Goal: Complete application form

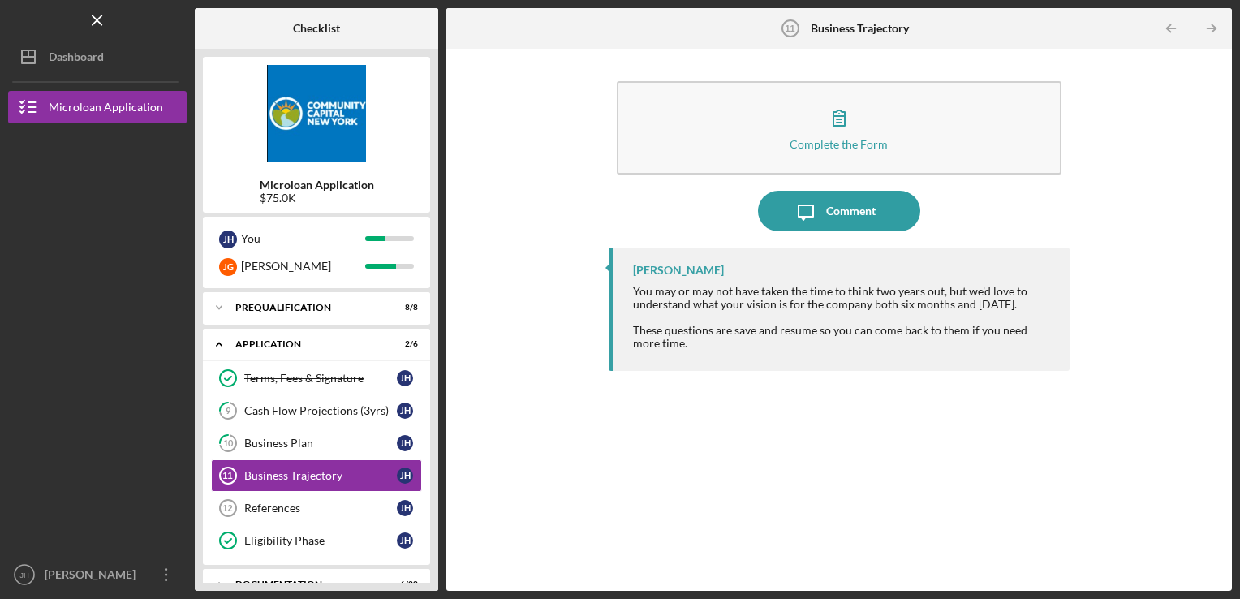
scroll to position [57, 0]
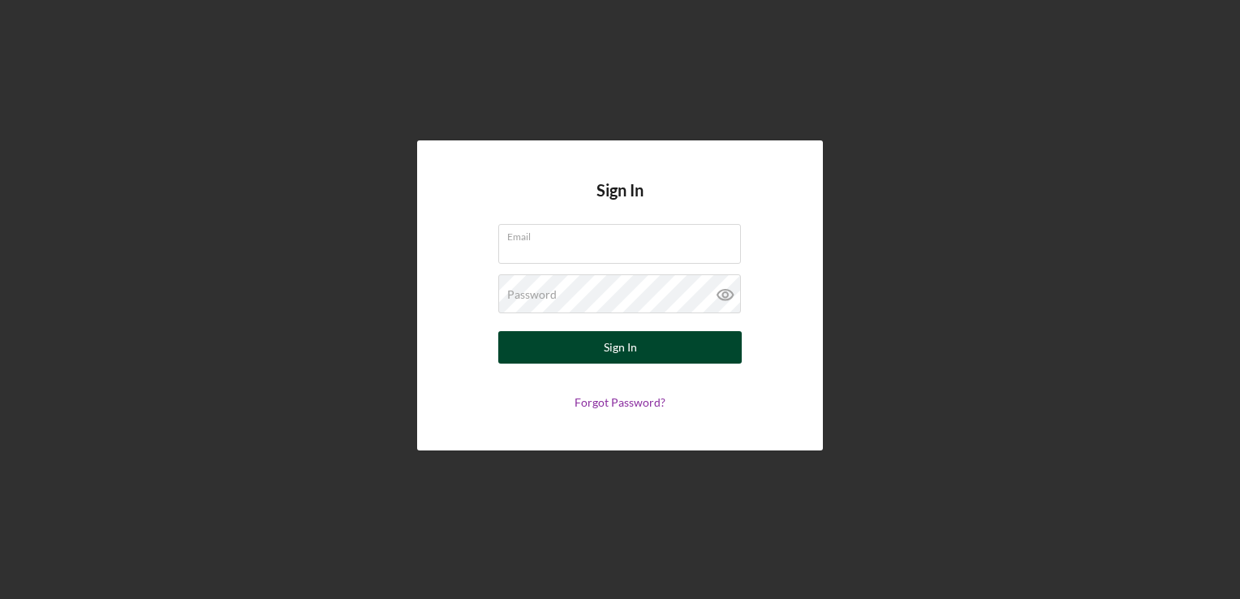
type input "[PERSON_NAME][EMAIL_ADDRESS][DOMAIN_NAME]"
click at [632, 352] on div "Sign In" at bounding box center [620, 347] width 33 height 32
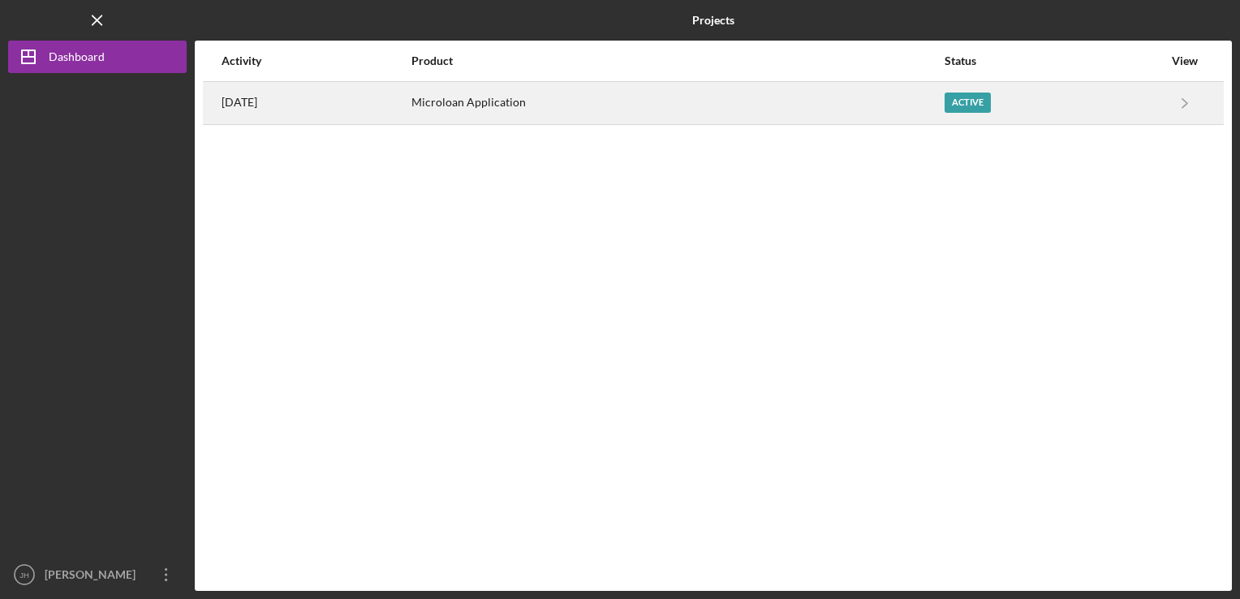
click at [971, 105] on div "Active" at bounding box center [968, 103] width 46 height 20
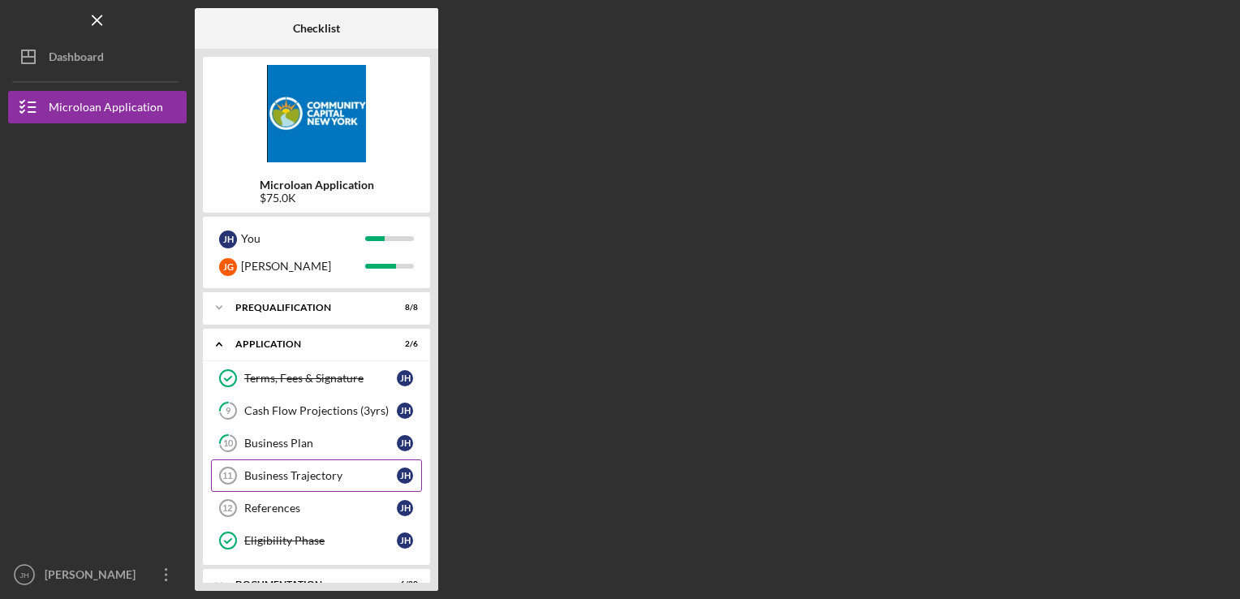
click at [303, 473] on div "Business Trajectory" at bounding box center [320, 475] width 153 height 13
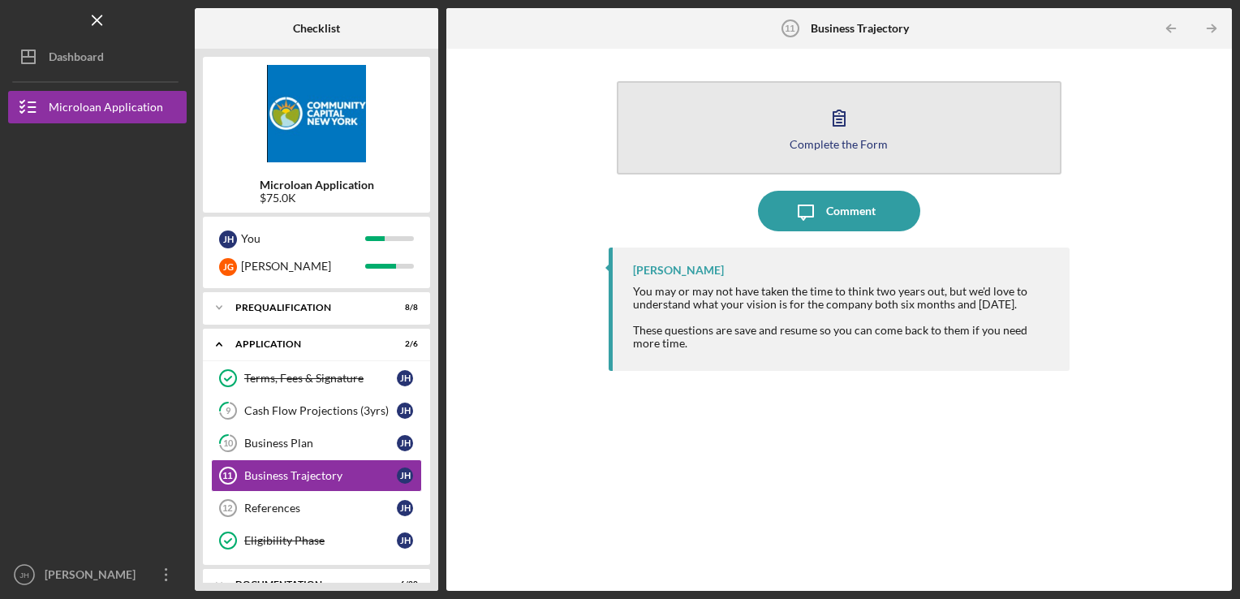
click at [834, 122] on icon "button" at bounding box center [839, 117] width 11 height 15
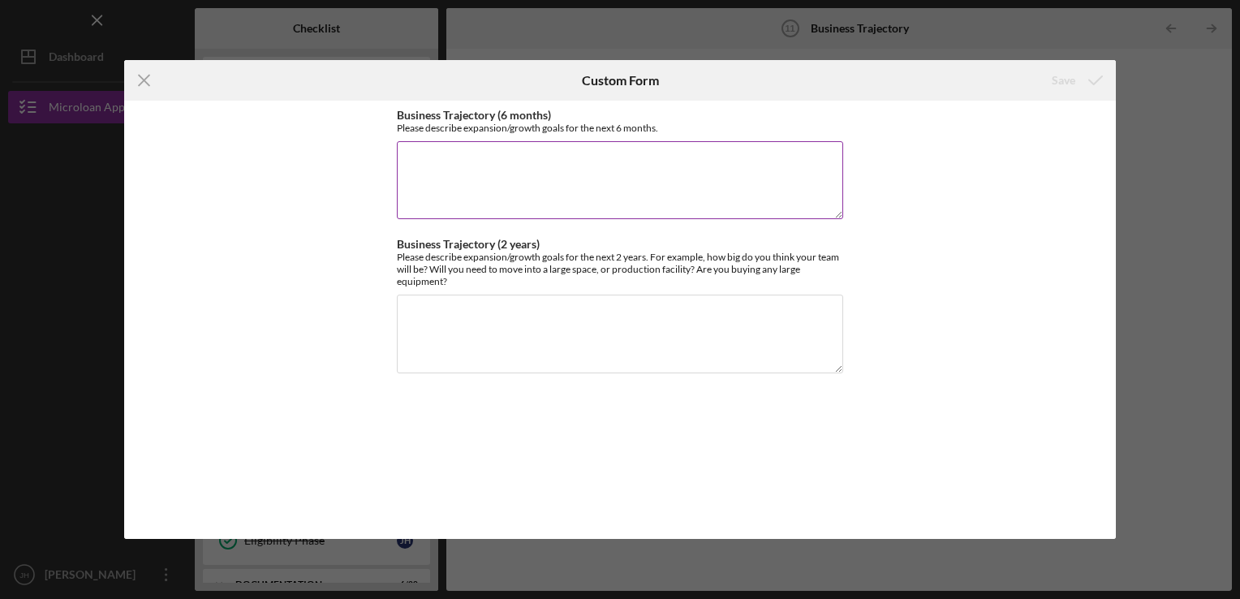
click at [411, 151] on textarea "Business Trajectory (6 months)" at bounding box center [620, 180] width 446 height 78
paste textarea "Fleet & Vehicle Readiness: SwiftAid will license and insure its initial vehicle…"
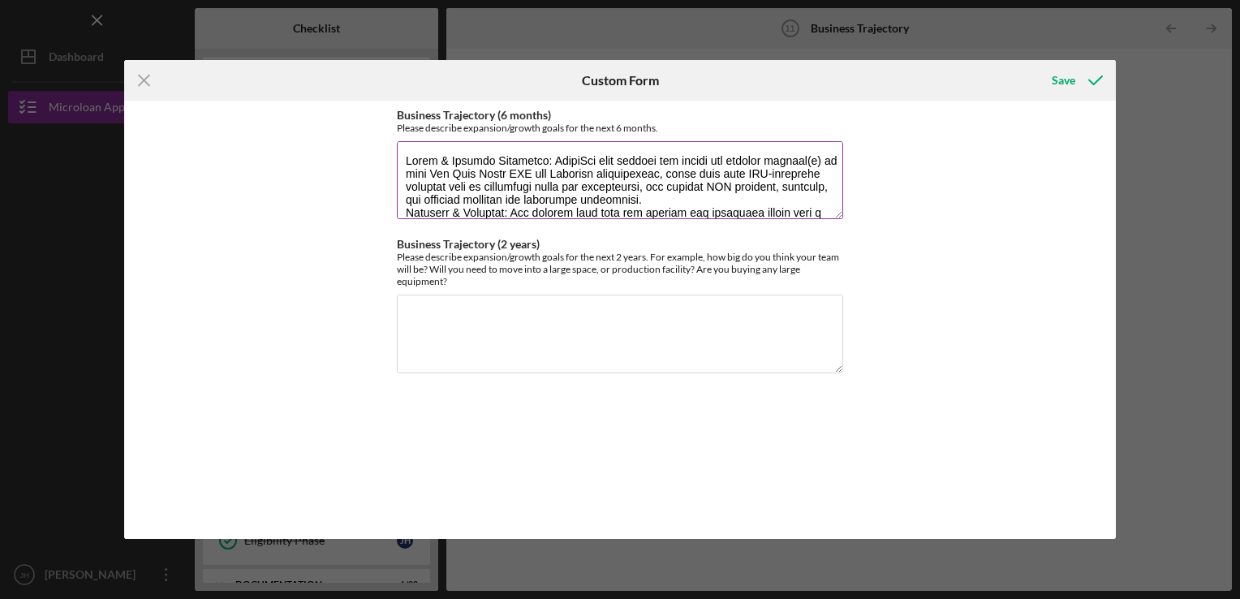
click at [748, 200] on textarea "Business Trajectory (6 months)" at bounding box center [620, 180] width 446 height 78
drag, startPoint x: 588, startPoint y: 159, endPoint x: 649, endPoint y: 144, distance: 63.4
click at [594, 159] on textarea "Business Trajectory (6 months)" at bounding box center [620, 180] width 446 height 78
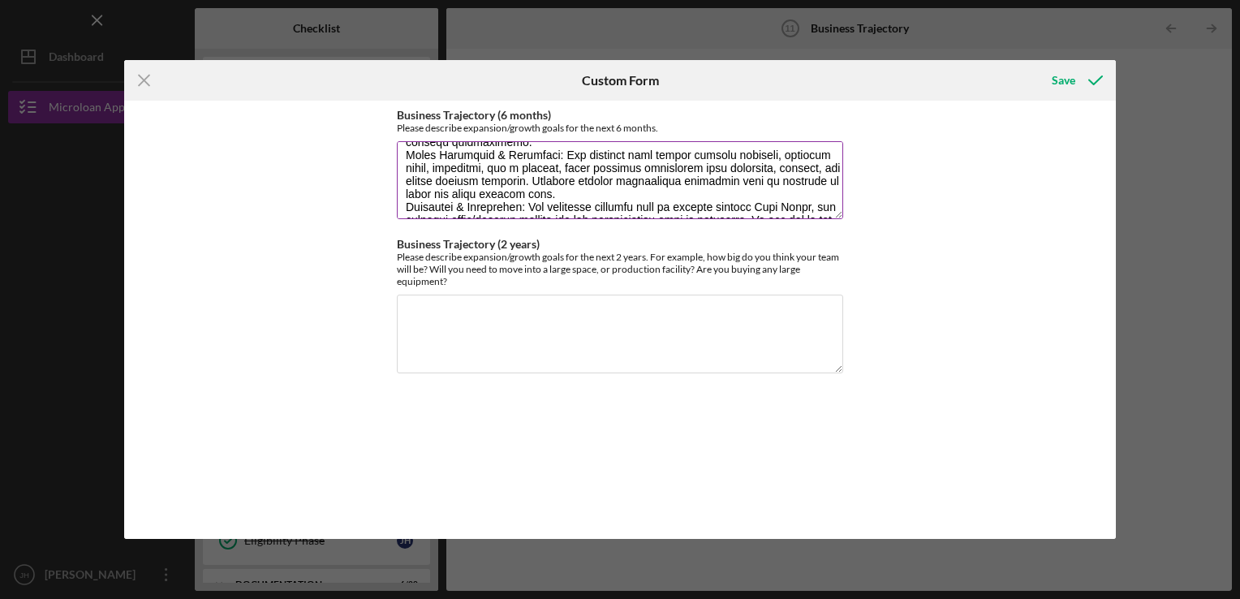
scroll to position [222, 0]
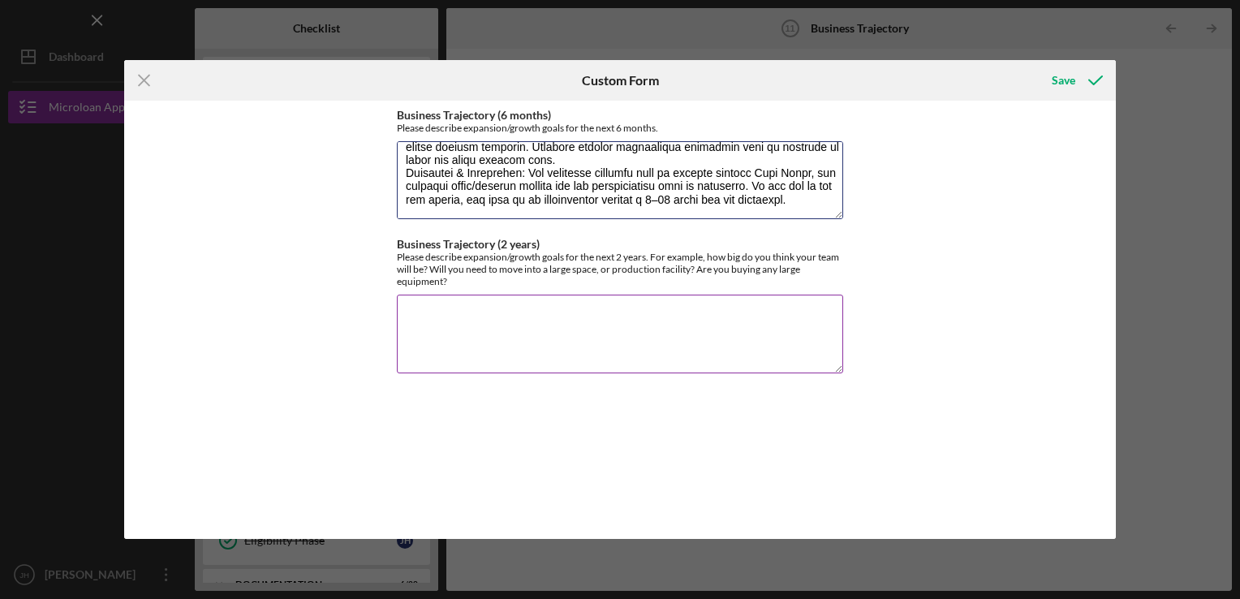
type textarea "Fleet & Vehicle Readiness: SwiftAid Transport, LLC will license and insure its …"
click at [407, 310] on textarea "Business Trajectory (2 years)" at bounding box center [620, 334] width 446 height 78
click at [409, 310] on textarea "Business Trajectory (2 years)" at bounding box center [620, 334] width 446 height 78
paste textarea "Over the next two years, SwiftAid aims to expand to 2–4 vehicles, all standardi…"
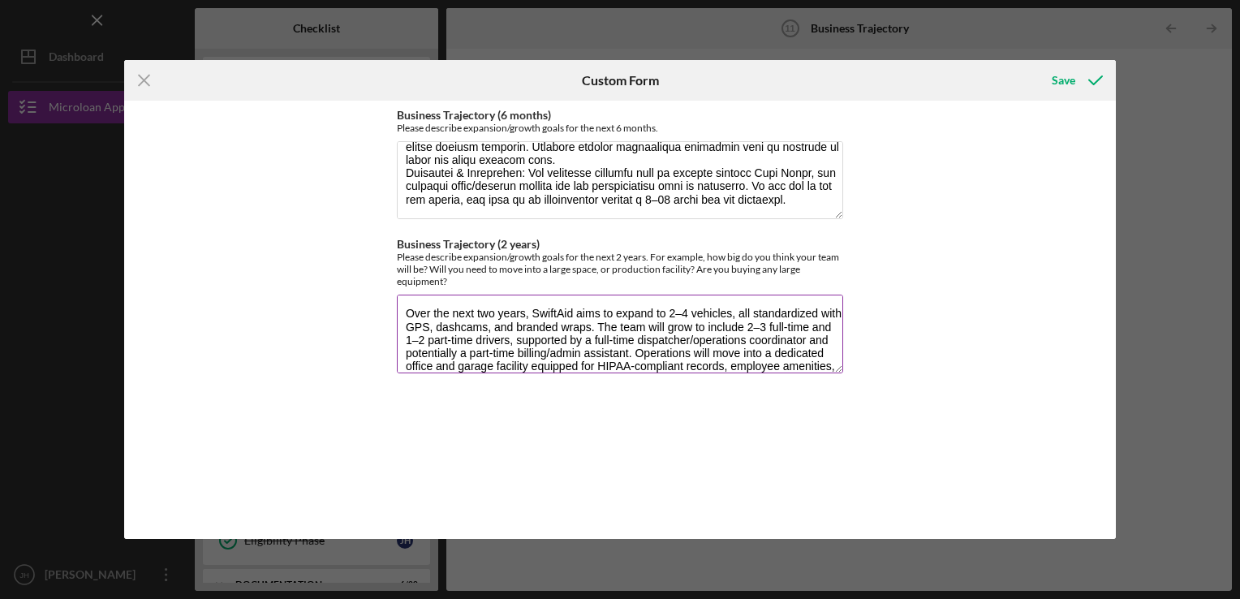
scroll to position [0, 0]
click at [571, 311] on textarea "Over the next two years, SwiftAid aims to expand to 2–4 vehicles, all standardi…" at bounding box center [620, 334] width 446 height 78
type textarea "Over the next two years, SwiftAid Transport, LLC aims to expand to 2–4 vehicles…"
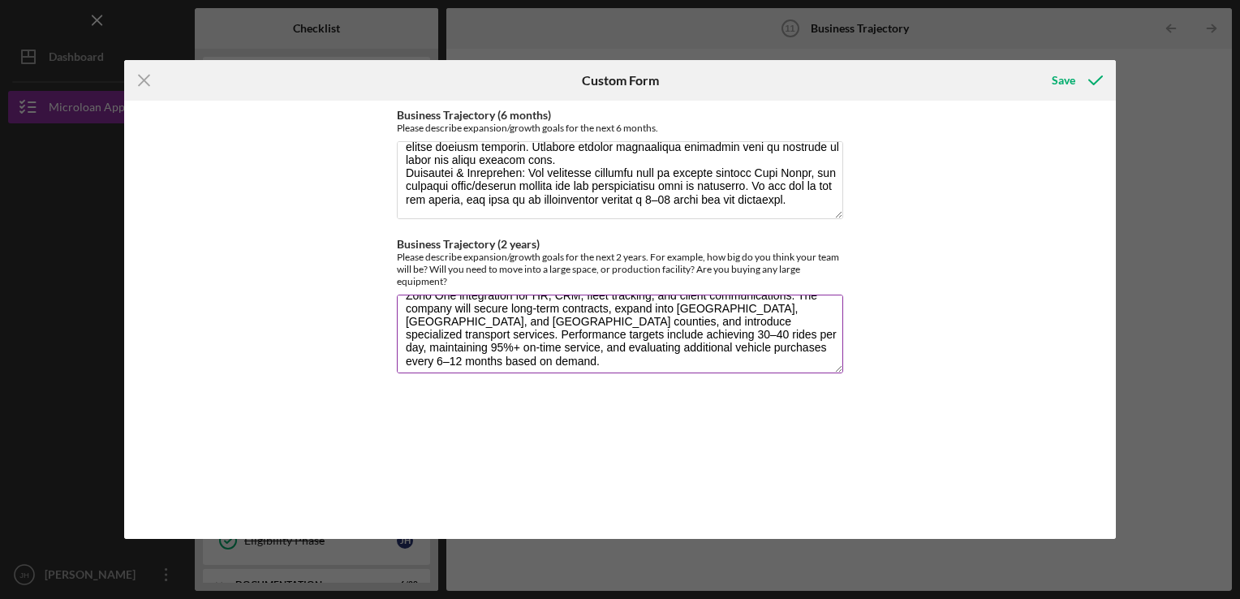
scroll to position [117, 0]
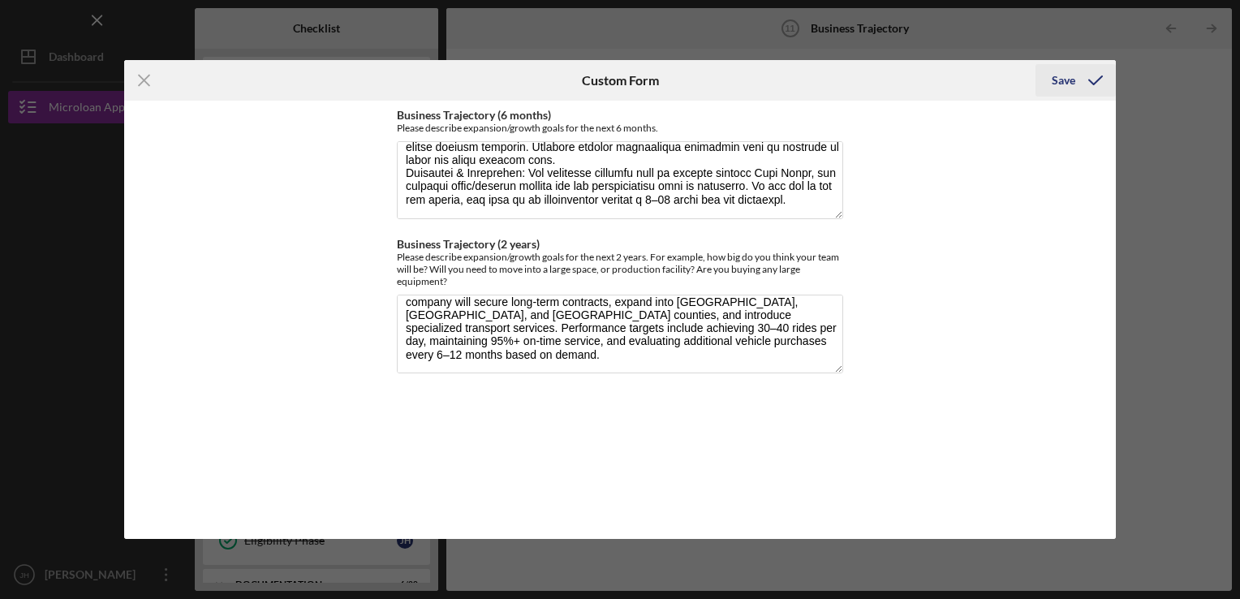
click at [1088, 80] on icon "submit" at bounding box center [1095, 80] width 41 height 41
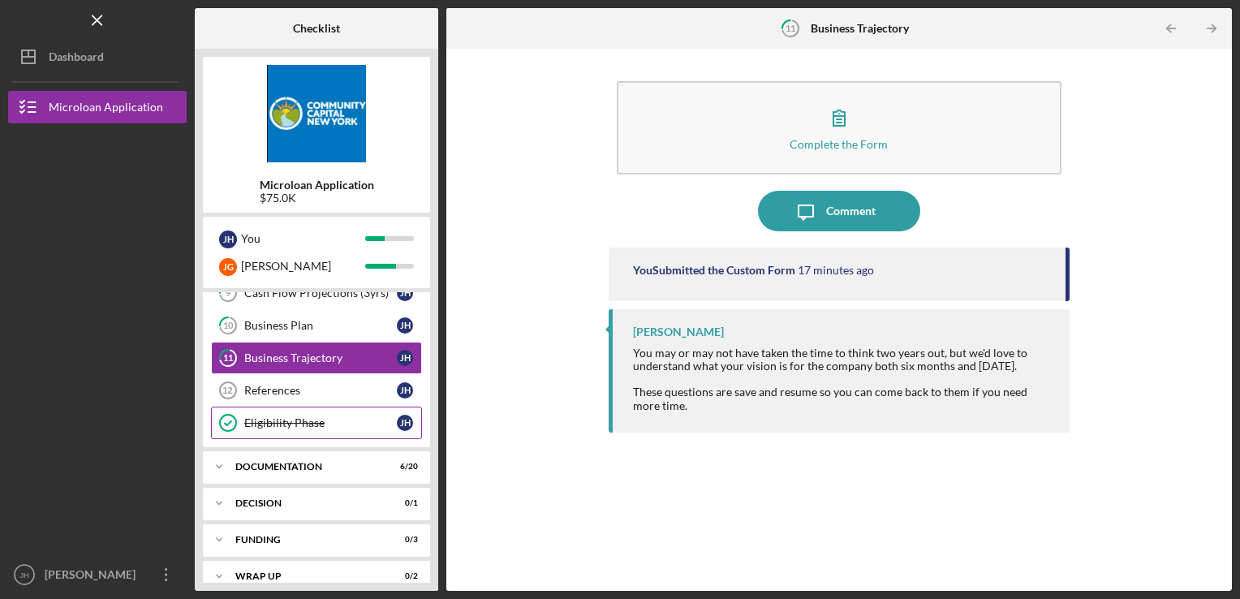
scroll to position [133, 0]
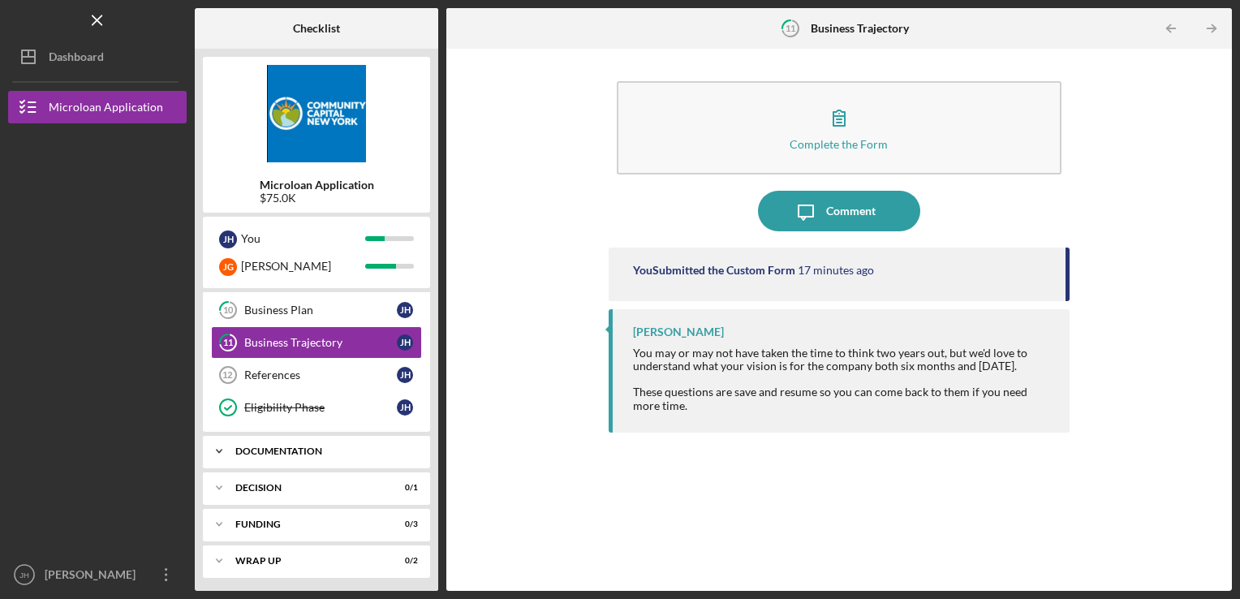
click at [367, 446] on div "Documentation" at bounding box center [322, 451] width 174 height 10
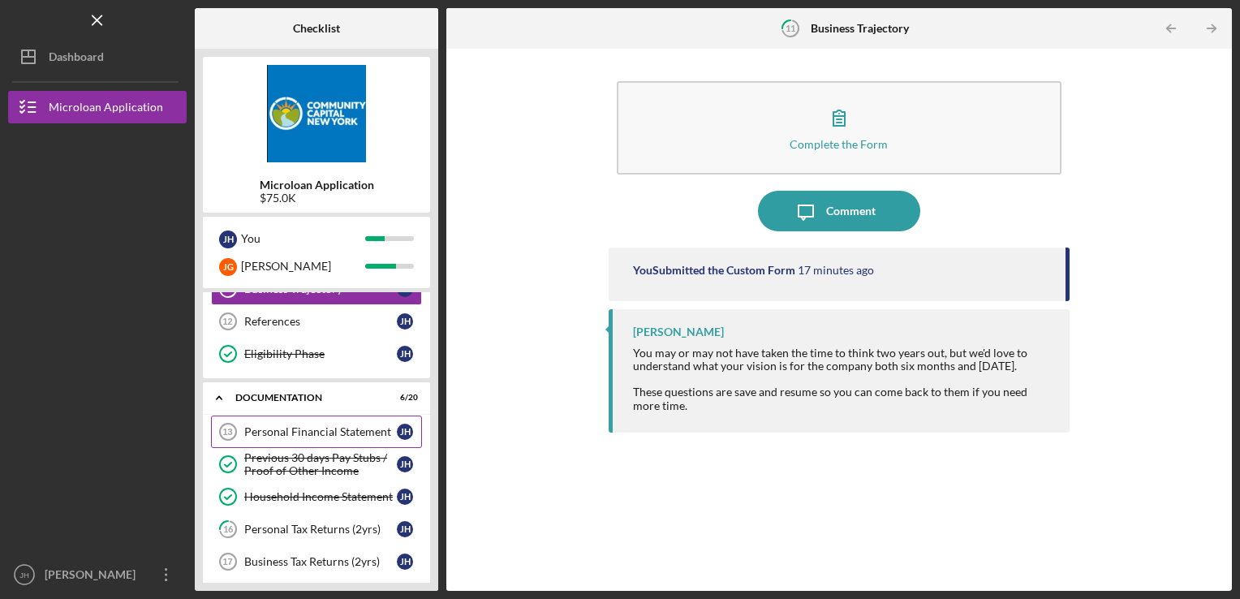
scroll to position [214, 0]
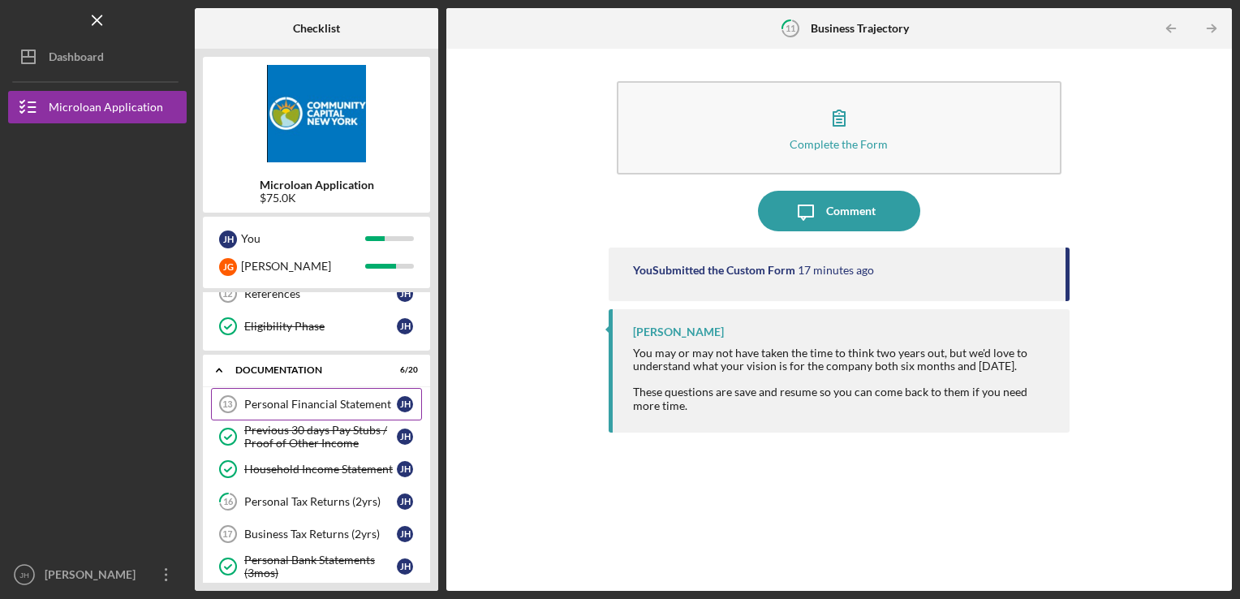
click at [334, 398] on div "Personal Financial Statement" at bounding box center [320, 404] width 153 height 13
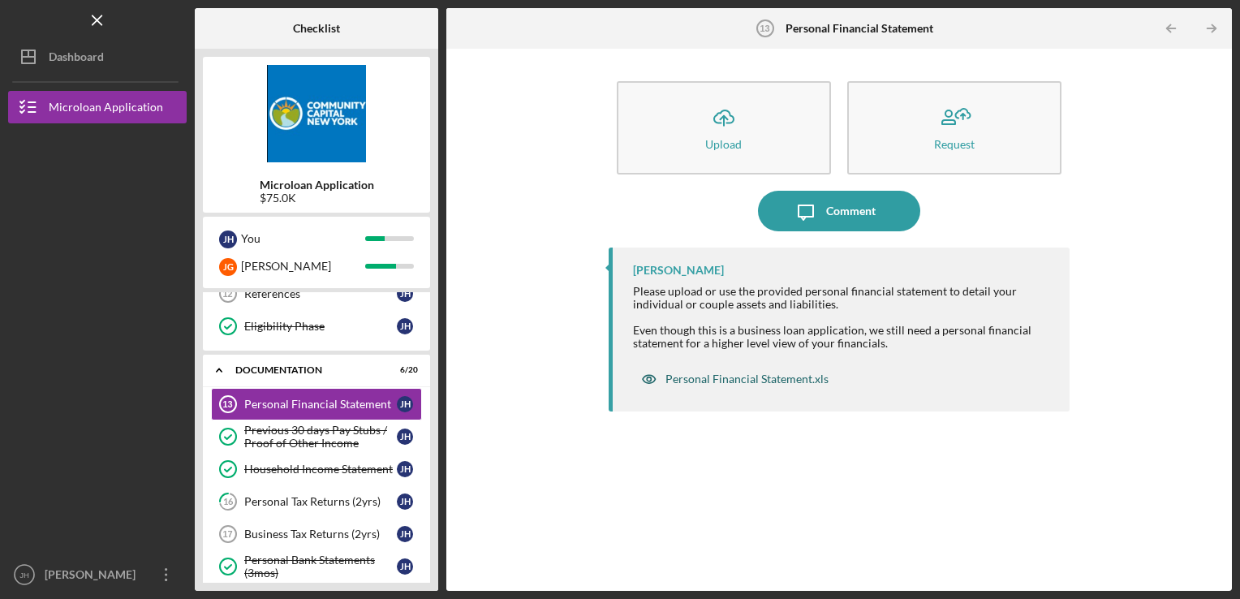
click at [714, 376] on div "Personal Financial Statement.xls" at bounding box center [747, 379] width 163 height 13
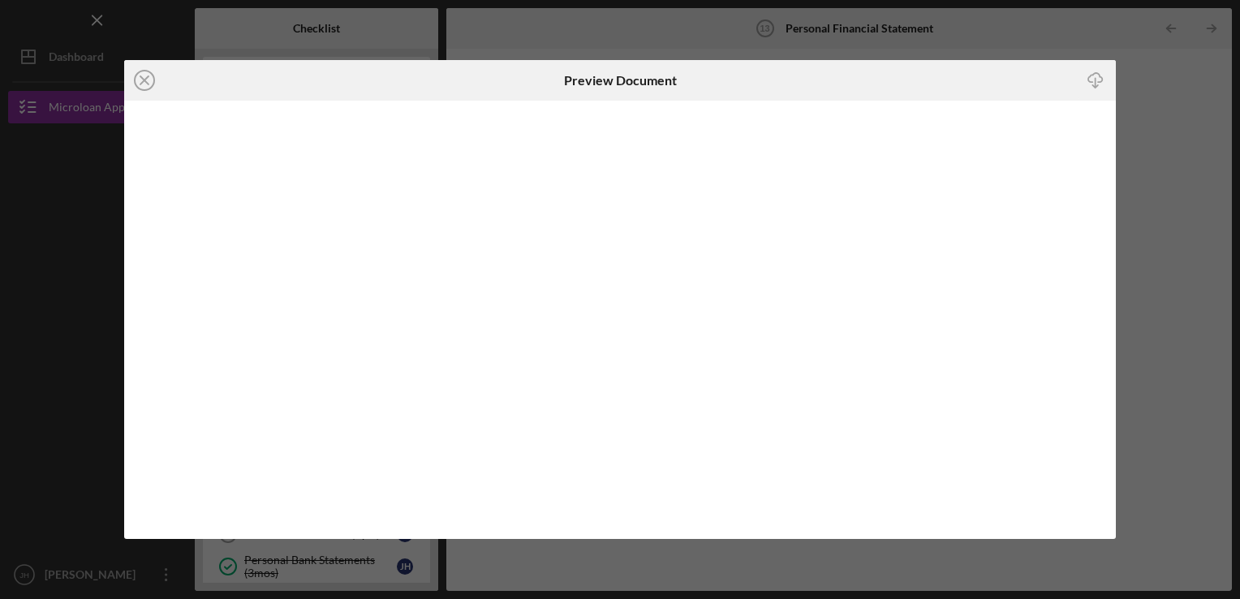
click at [1097, 79] on icon "Icon/Download" at bounding box center [1096, 80] width 37 height 37
click at [145, 83] on icon "Icon/Close" at bounding box center [144, 80] width 41 height 41
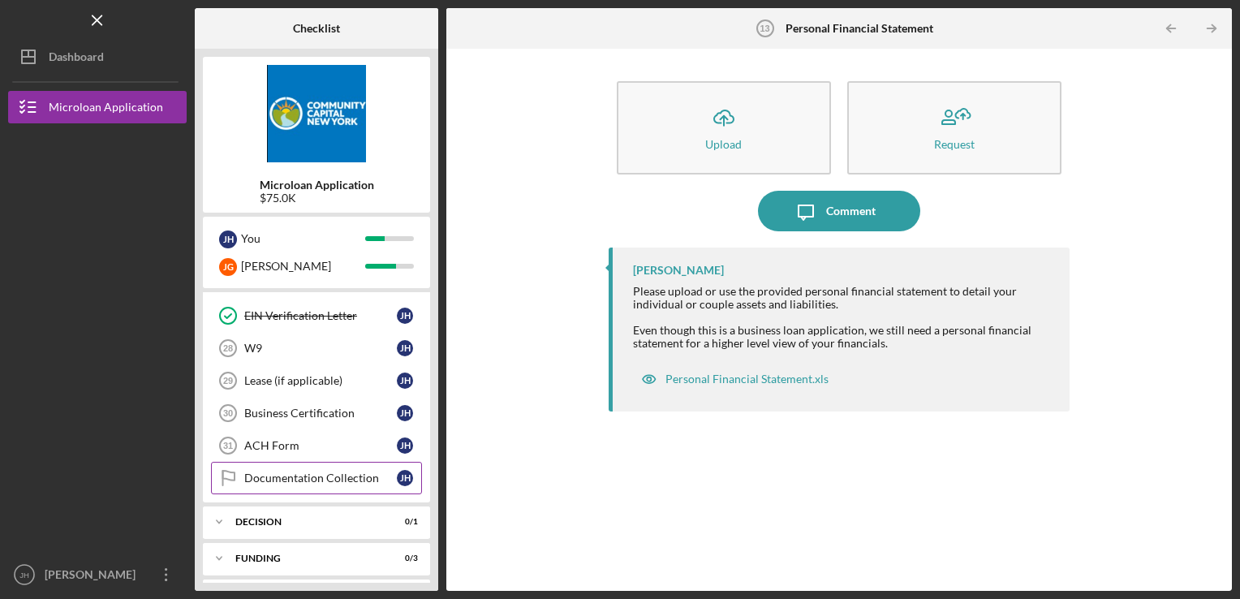
scroll to position [786, 0]
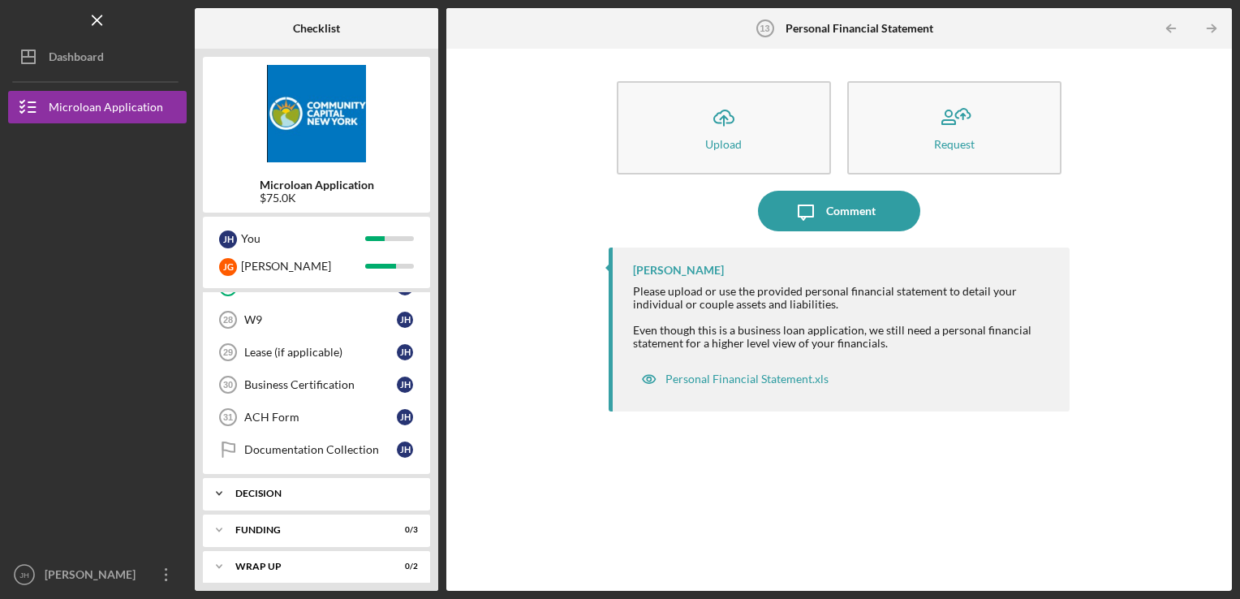
click at [308, 489] on div "Decision" at bounding box center [322, 494] width 174 height 10
click at [323, 525] on div "Funding" at bounding box center [322, 530] width 174 height 10
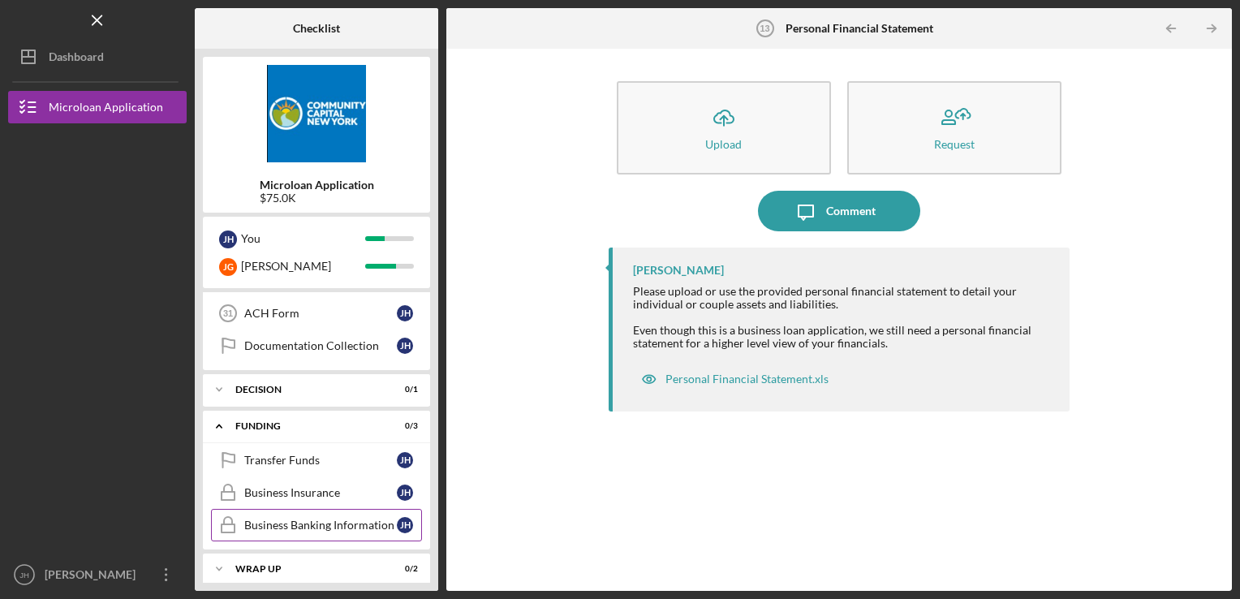
scroll to position [890, 0]
click at [315, 420] on div "Funding" at bounding box center [322, 425] width 174 height 10
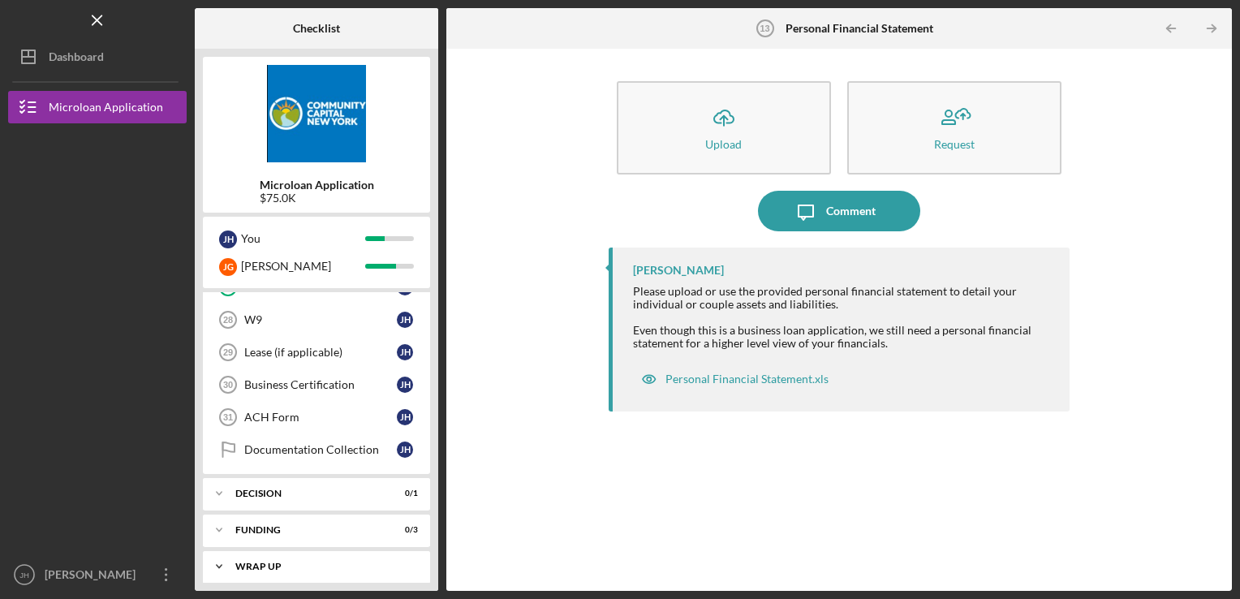
click at [328, 562] on div "Wrap up" at bounding box center [322, 567] width 174 height 10
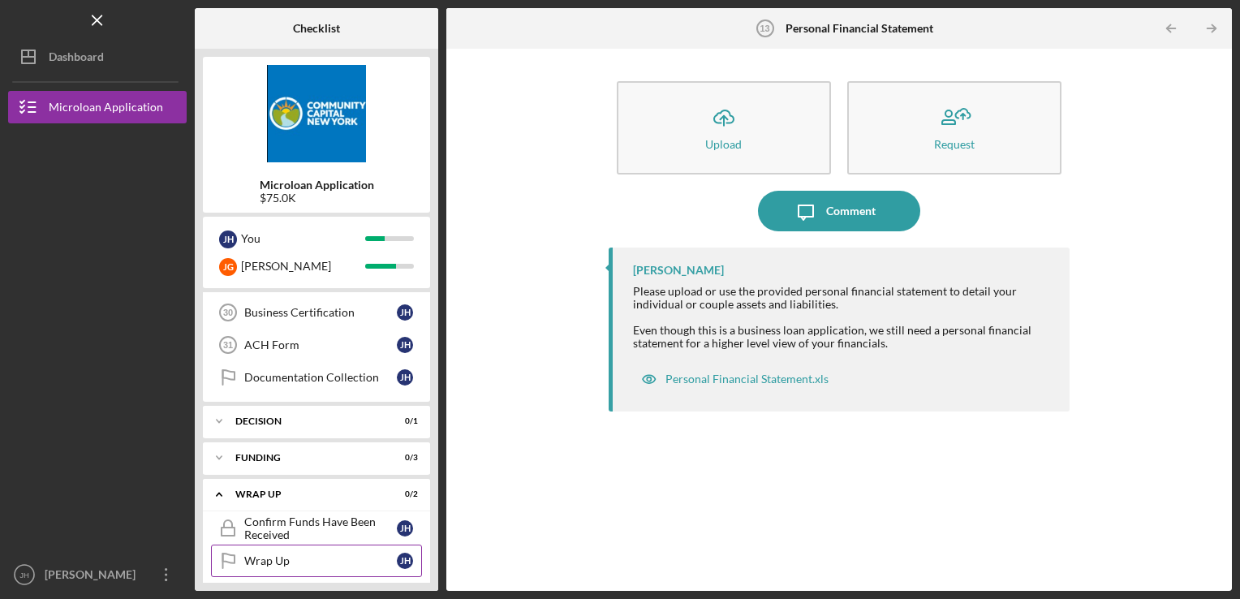
click at [325, 554] on div "Wrap Up" at bounding box center [320, 560] width 153 height 13
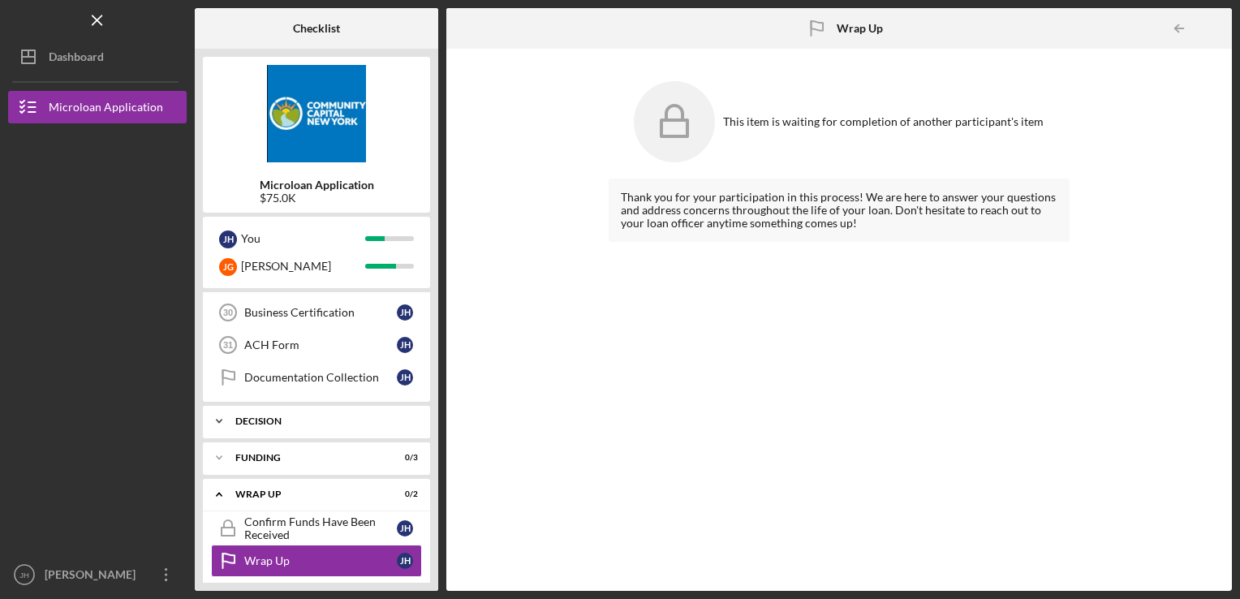
click at [277, 416] on div "Decision" at bounding box center [322, 421] width 174 height 10
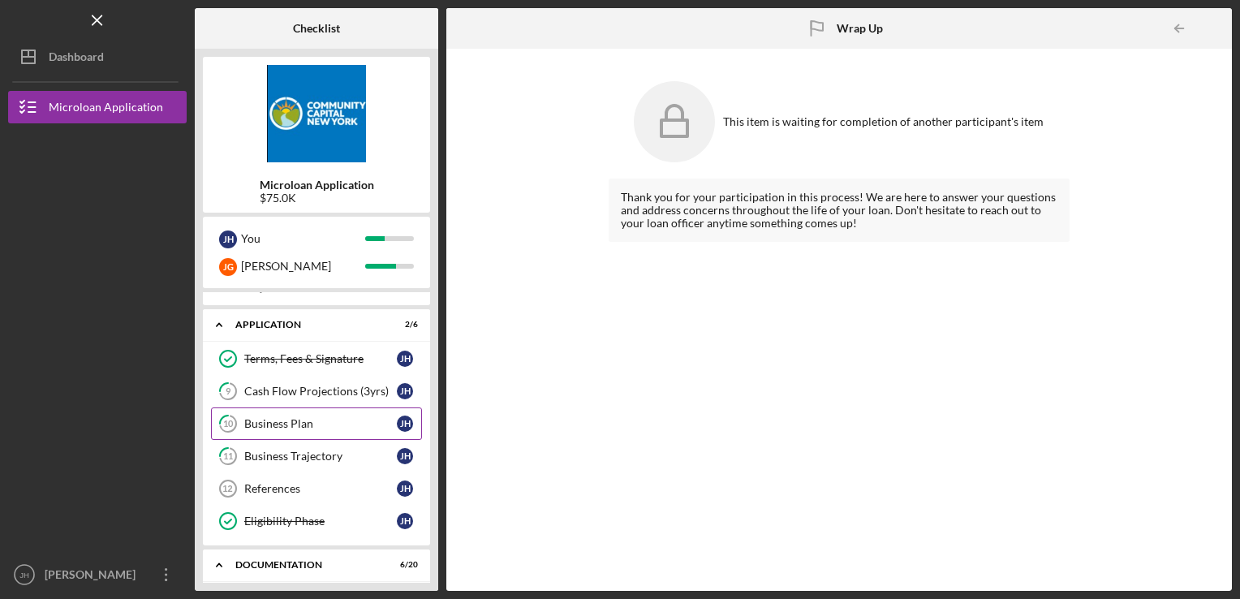
scroll to position [6, 0]
